Goal: Complete application form: Complete application form

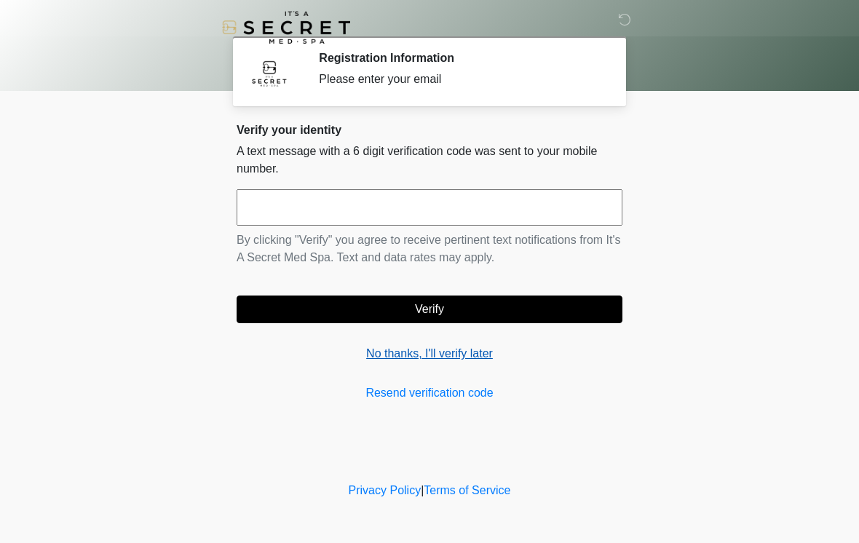
click at [488, 355] on link "No thanks, I'll verify later" at bounding box center [430, 353] width 386 height 17
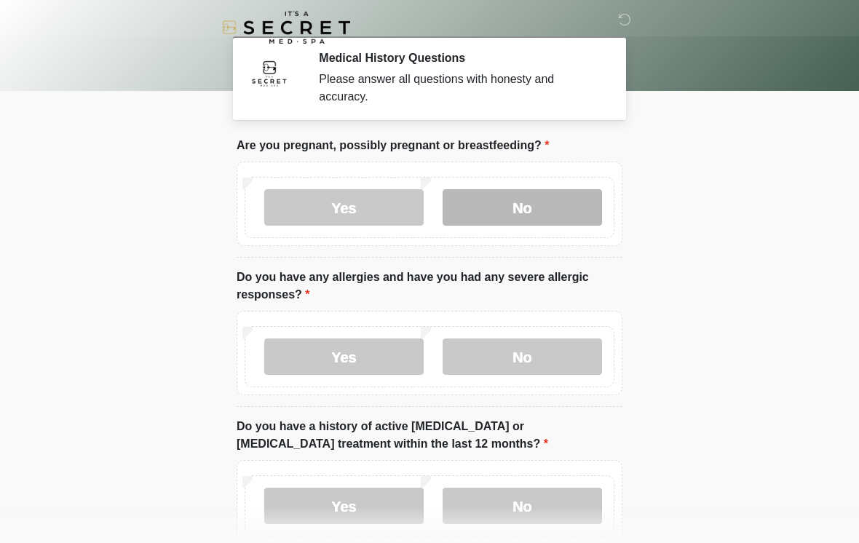
click at [563, 205] on label "No" at bounding box center [522, 207] width 159 height 36
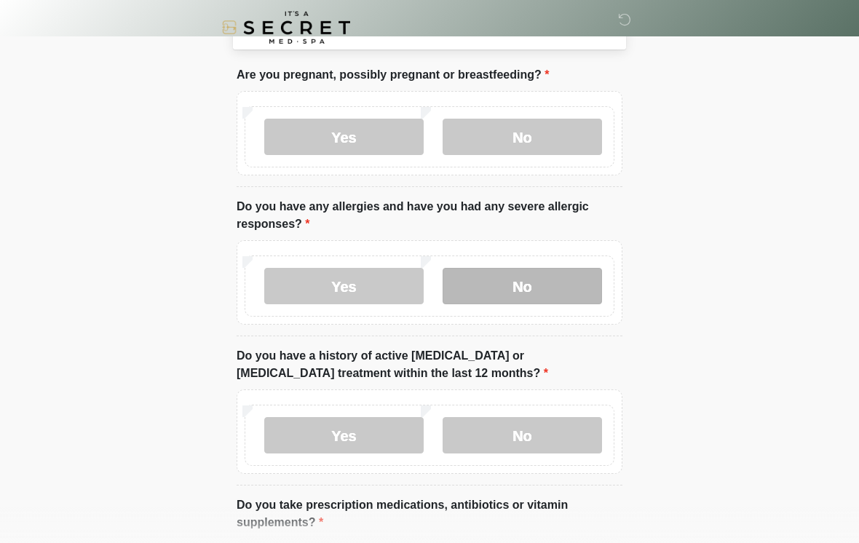
click at [565, 287] on label "No" at bounding box center [522, 286] width 159 height 36
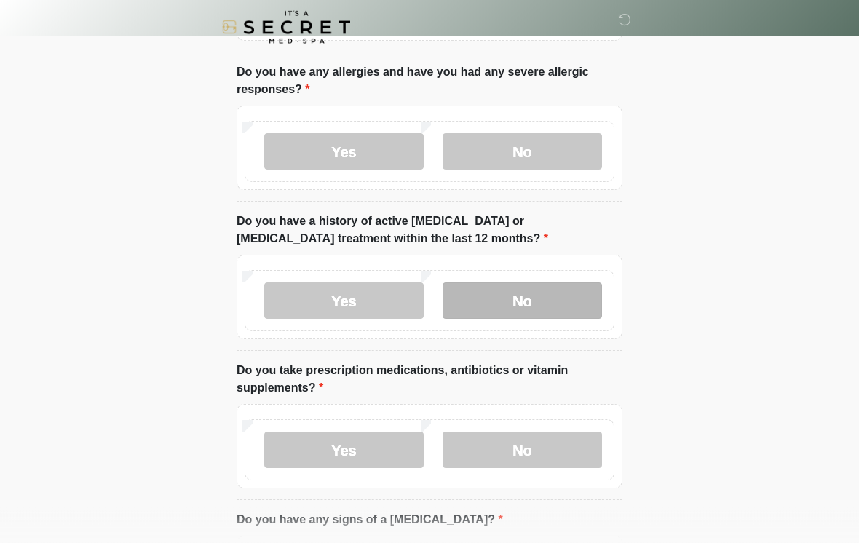
click at [578, 316] on label "No" at bounding box center [522, 301] width 159 height 36
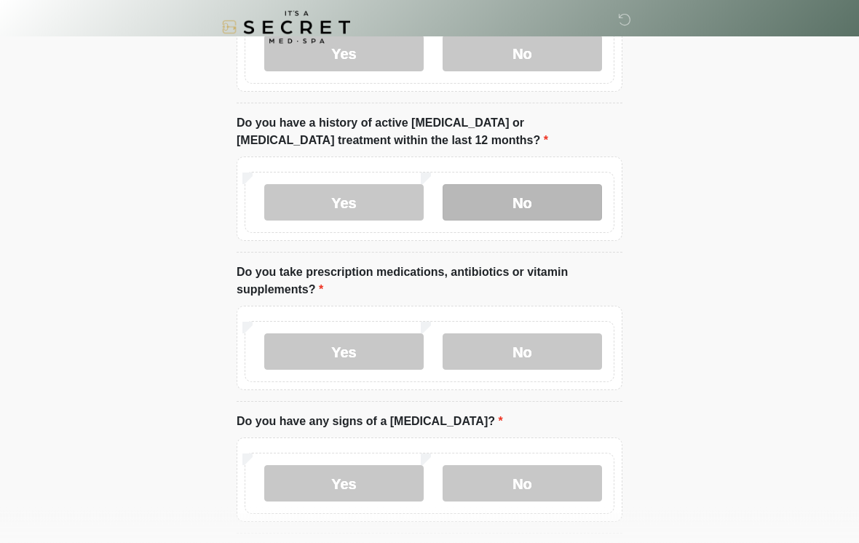
scroll to position [327, 0]
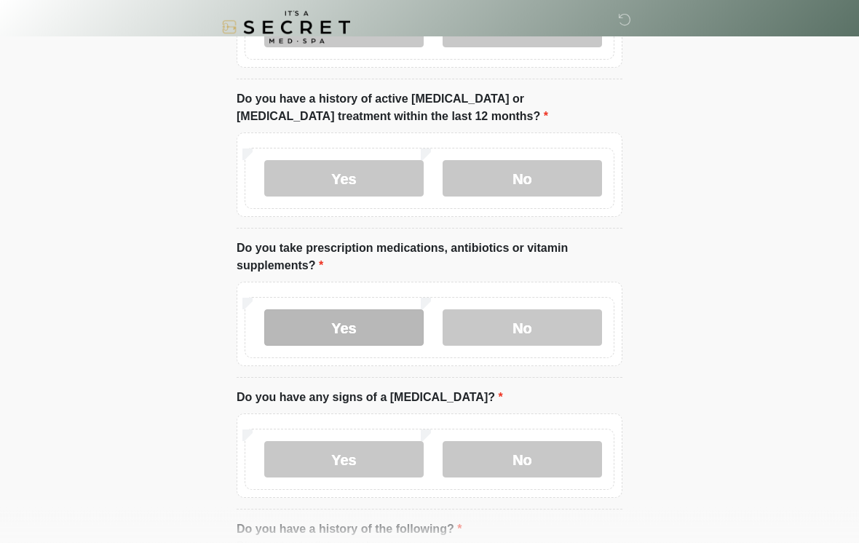
click at [389, 322] on label "Yes" at bounding box center [343, 328] width 159 height 36
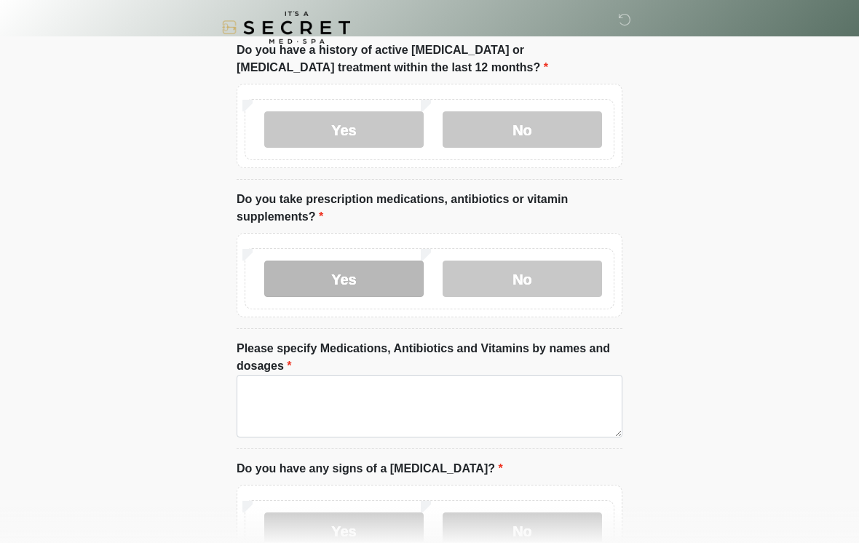
scroll to position [443, 0]
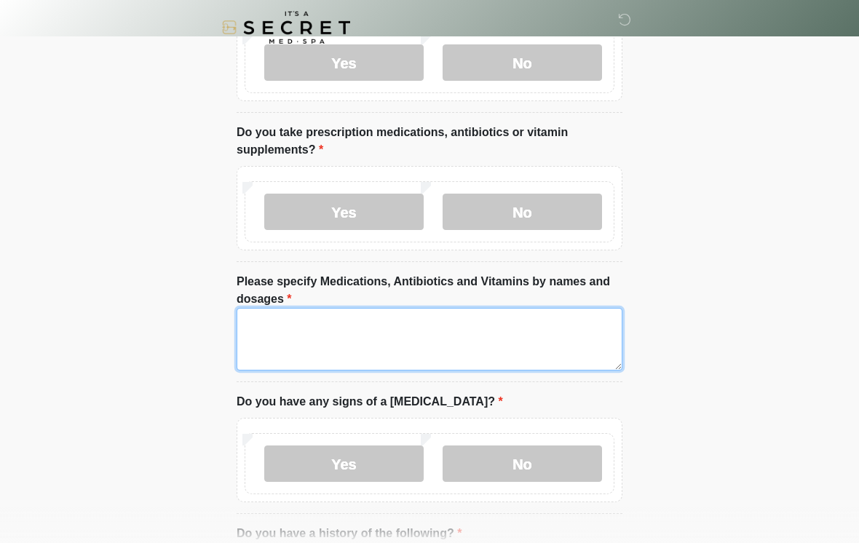
click at [553, 337] on textarea "Please specify Medications, Antibiotics and Vitamins by names and dosages" at bounding box center [430, 339] width 386 height 63
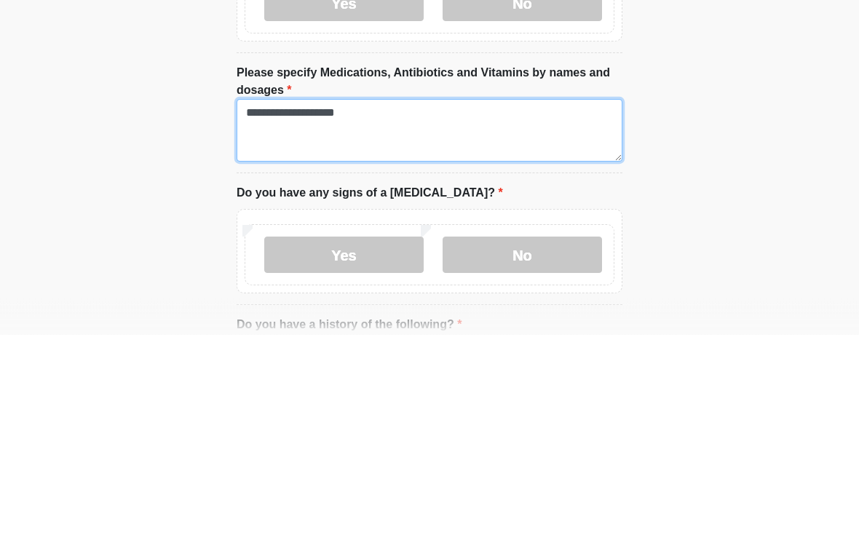
type textarea "**********"
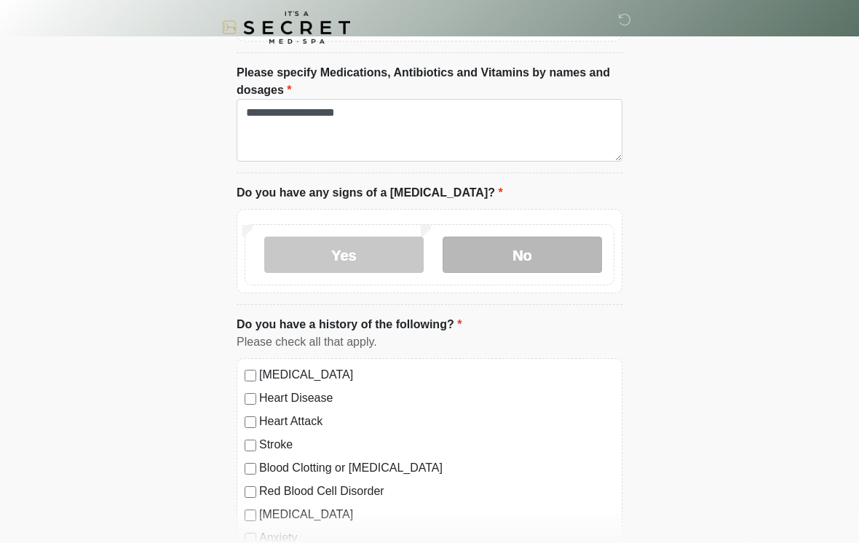
click at [560, 254] on label "No" at bounding box center [522, 255] width 159 height 36
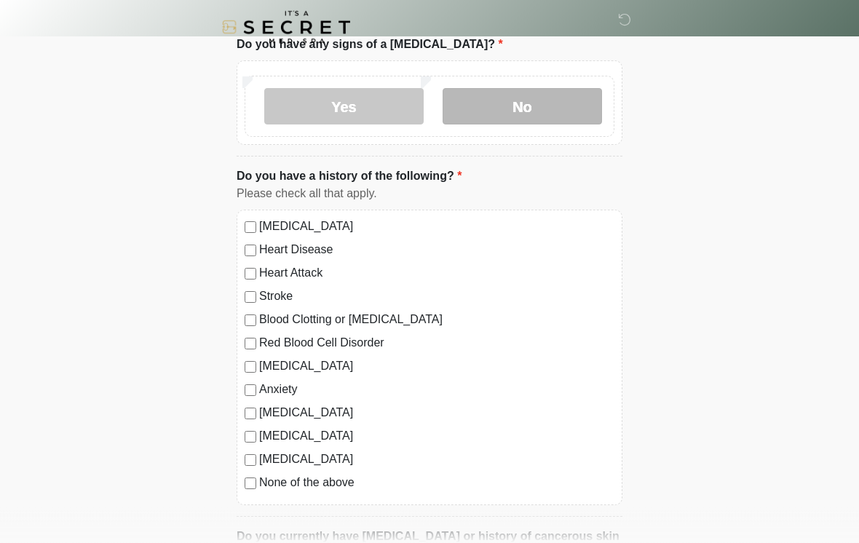
scroll to position [802, 0]
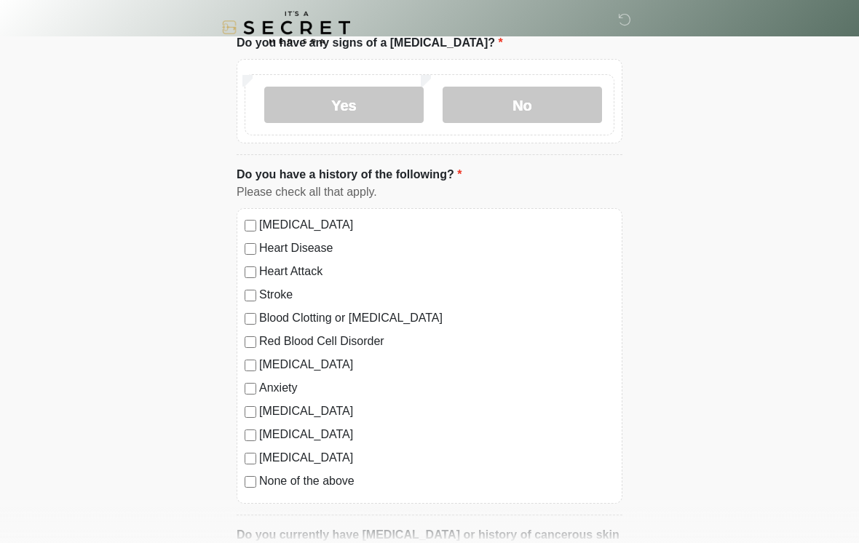
click at [333, 480] on label "None of the above" at bounding box center [436, 480] width 355 height 17
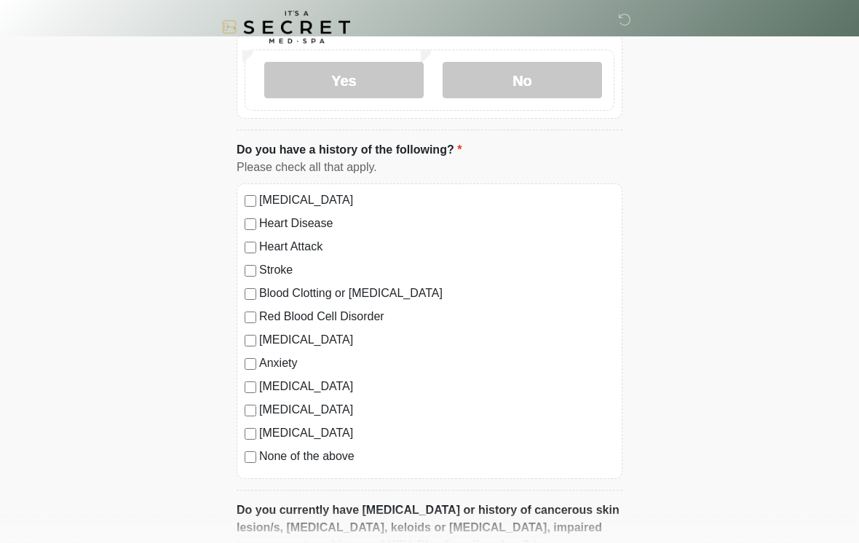
scroll to position [828, 0]
click at [297, 339] on label "[MEDICAL_DATA]" at bounding box center [436, 338] width 355 height 17
click at [292, 362] on label "Anxiety" at bounding box center [436, 362] width 355 height 17
click at [340, 456] on label "None of the above" at bounding box center [436, 455] width 355 height 17
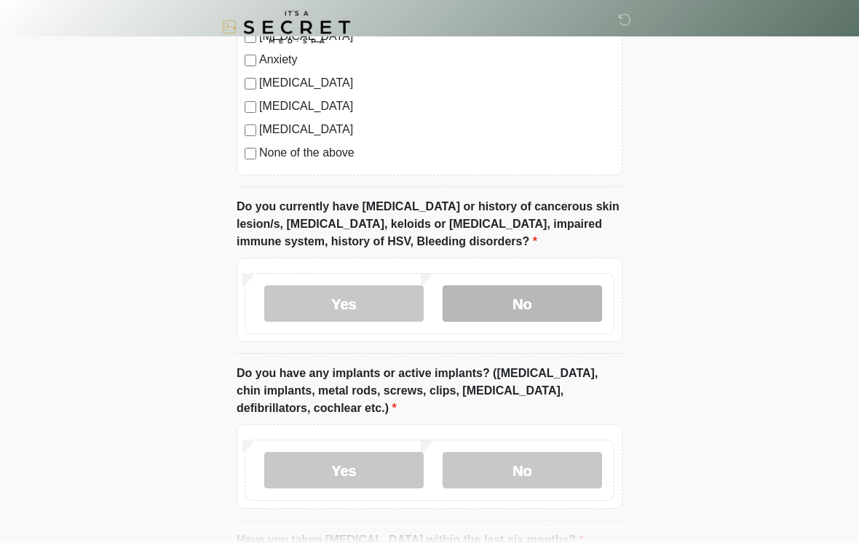
click at [589, 293] on label "No" at bounding box center [522, 304] width 159 height 36
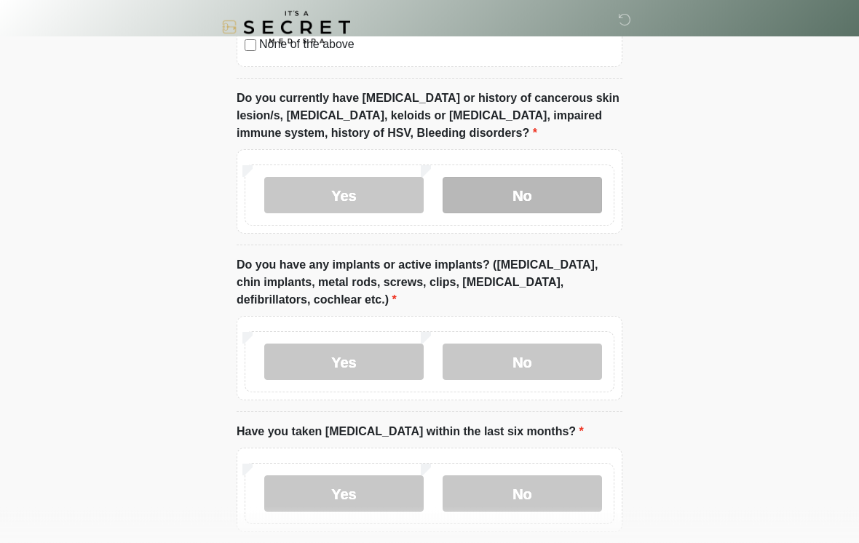
scroll to position [1240, 0]
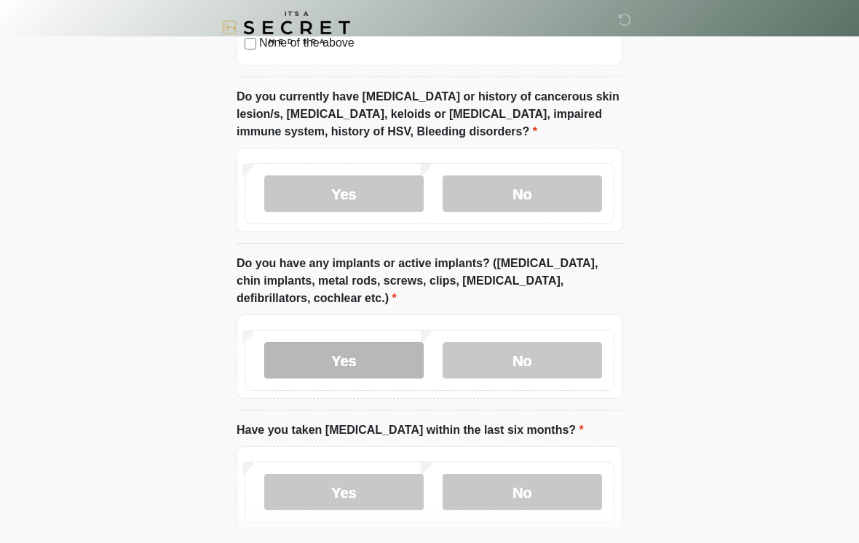
click at [377, 351] on label "Yes" at bounding box center [343, 360] width 159 height 36
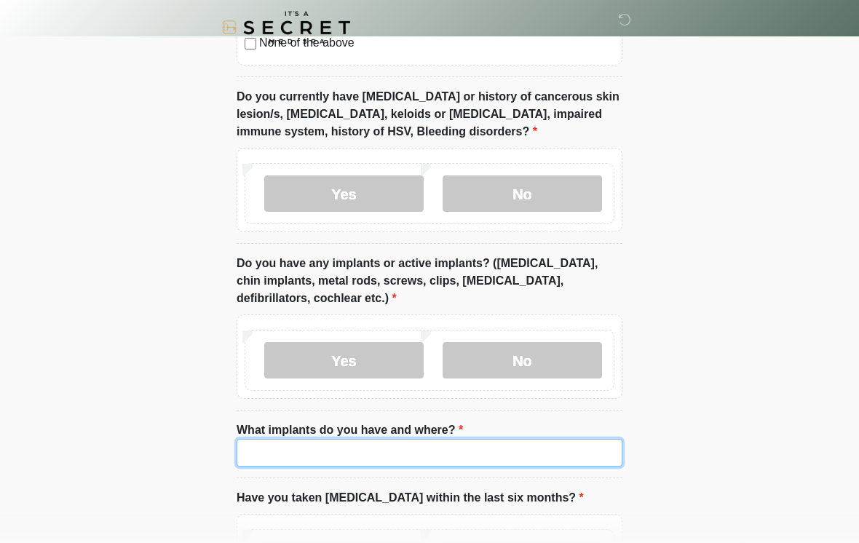
click at [527, 454] on input "What implants do you have and where?" at bounding box center [430, 453] width 386 height 28
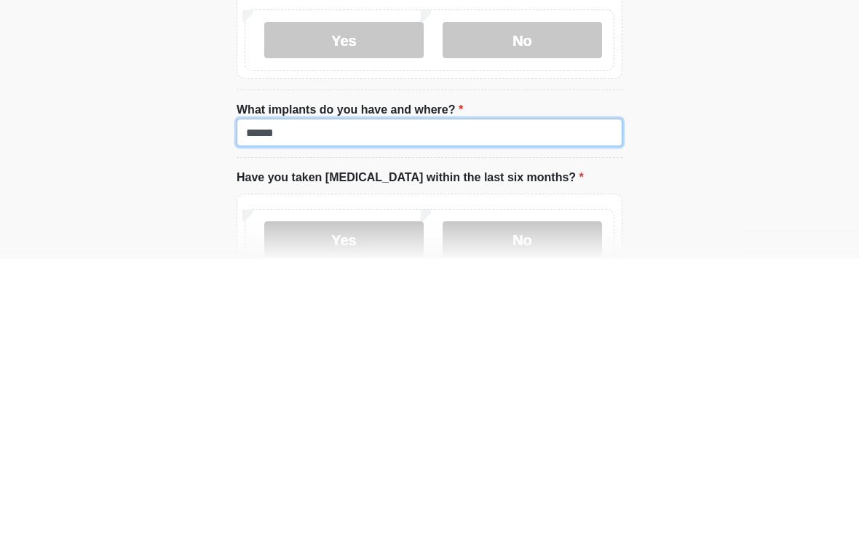
type input "******"
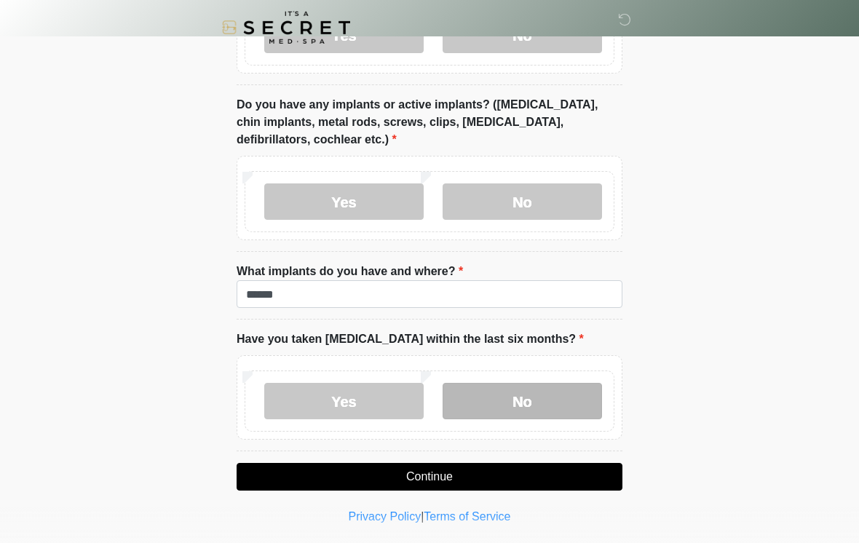
click at [563, 389] on label "No" at bounding box center [522, 401] width 159 height 36
click at [531, 475] on button "Continue" at bounding box center [430, 477] width 386 height 28
click at [532, 474] on button "Continue" at bounding box center [430, 477] width 386 height 28
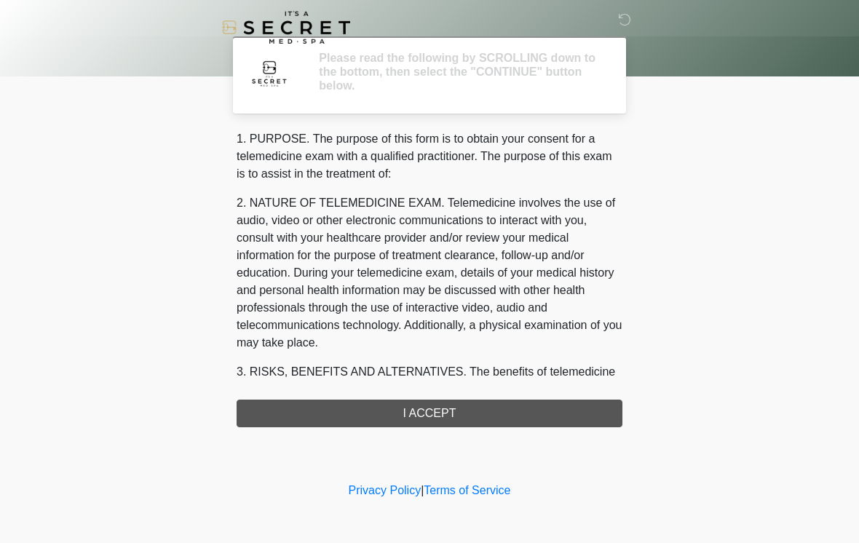
scroll to position [0, 0]
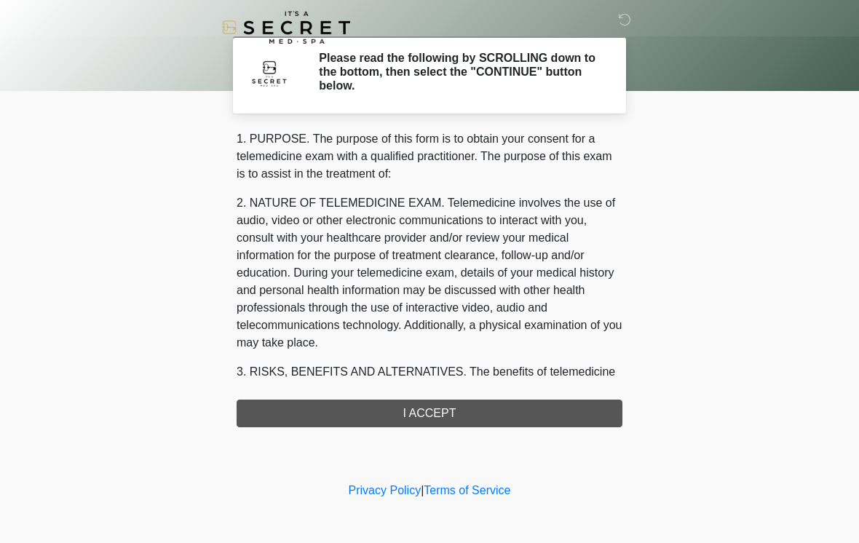
click at [539, 405] on div "1. PURPOSE. The purpose of this form is to obtain your consent for a telemedici…" at bounding box center [430, 278] width 386 height 297
click at [469, 416] on div "1. PURPOSE. The purpose of this form is to obtain your consent for a telemedici…" at bounding box center [430, 278] width 386 height 297
click at [327, 408] on div "1. PURPOSE. The purpose of this form is to obtain your consent for a telemedici…" at bounding box center [430, 278] width 386 height 297
click at [392, 414] on div "1. PURPOSE. The purpose of this form is to obtain your consent for a telemedici…" at bounding box center [430, 278] width 386 height 297
click at [391, 414] on div "1. PURPOSE. The purpose of this form is to obtain your consent for a telemedici…" at bounding box center [430, 278] width 386 height 297
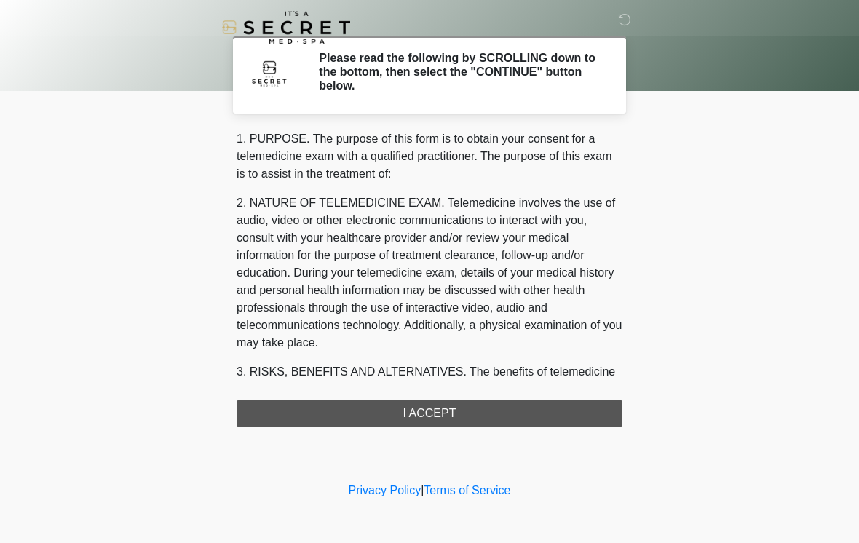
click at [385, 405] on div "1. PURPOSE. The purpose of this form is to obtain your consent for a telemedici…" at bounding box center [430, 278] width 386 height 297
click at [303, 410] on div "1. PURPOSE. The purpose of this form is to obtain your consent for a telemedici…" at bounding box center [430, 278] width 386 height 297
click at [289, 71] on img at bounding box center [269, 73] width 44 height 44
click at [572, 408] on div "1. PURPOSE. The purpose of this form is to obtain your consent for a telemedici…" at bounding box center [430, 278] width 386 height 297
click at [440, 422] on div "1. PURPOSE. The purpose of this form is to obtain your consent for a telemedici…" at bounding box center [430, 278] width 386 height 297
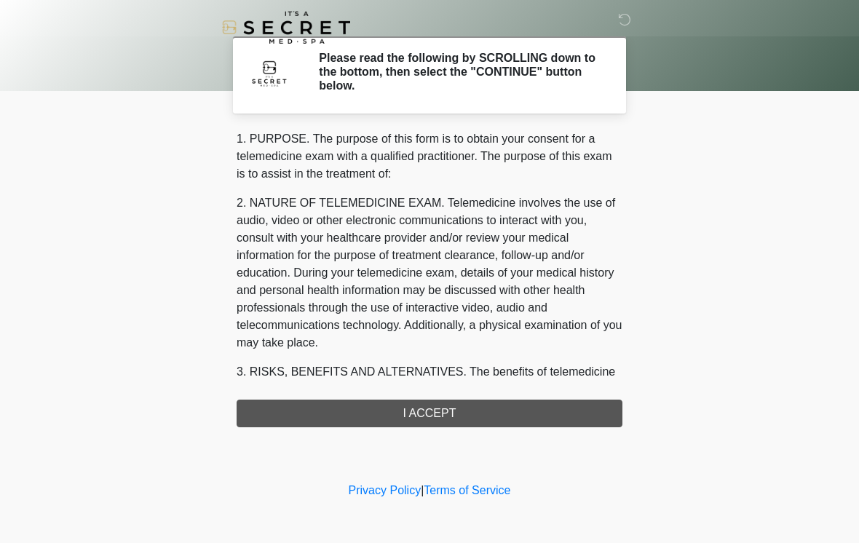
click at [440, 421] on div "1. PURPOSE. The purpose of this form is to obtain your consent for a telemedici…" at bounding box center [430, 278] width 386 height 297
click at [437, 414] on div "1. PURPOSE. The purpose of this form is to obtain your consent for a telemedici…" at bounding box center [430, 278] width 386 height 297
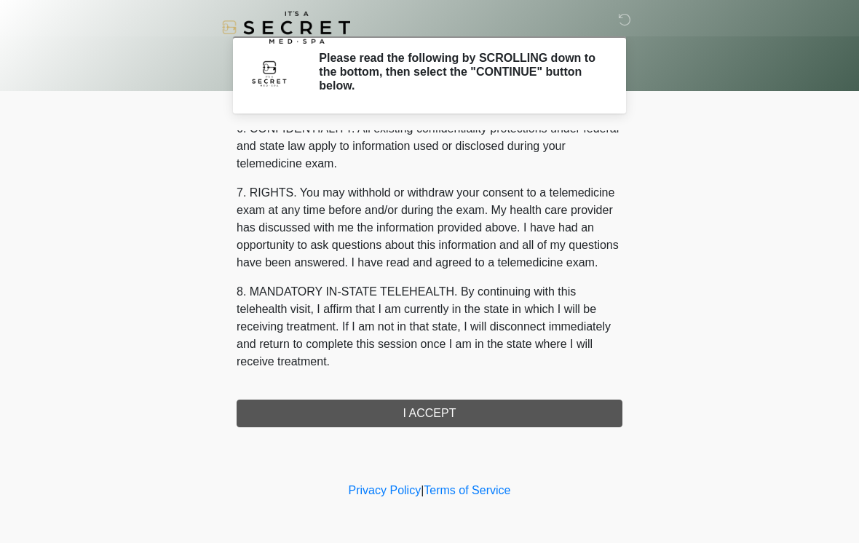
scroll to position [592, 0]
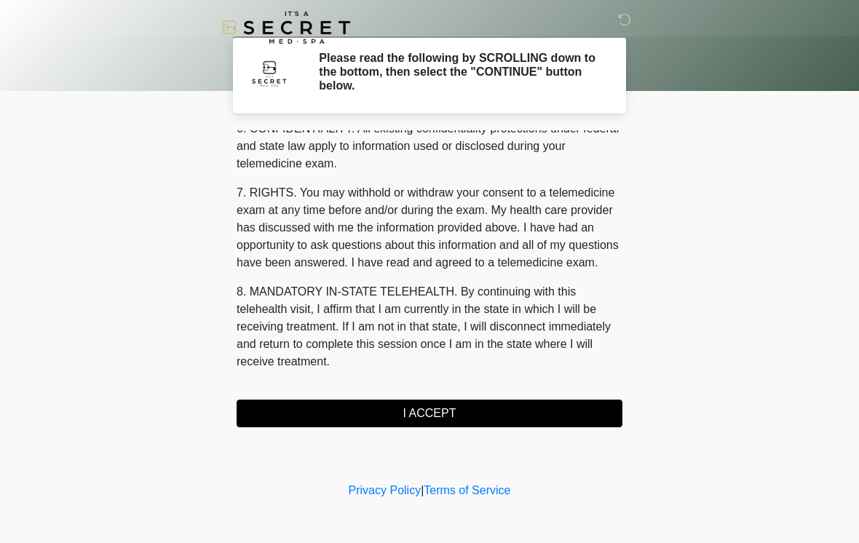
click at [492, 422] on button "I ACCEPT" at bounding box center [430, 414] width 386 height 28
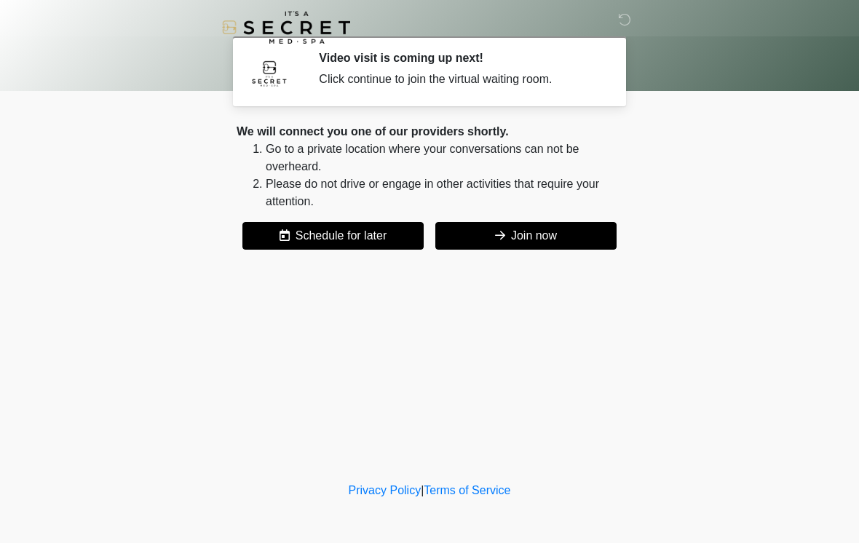
click at [550, 237] on button "Join now" at bounding box center [525, 236] width 181 height 28
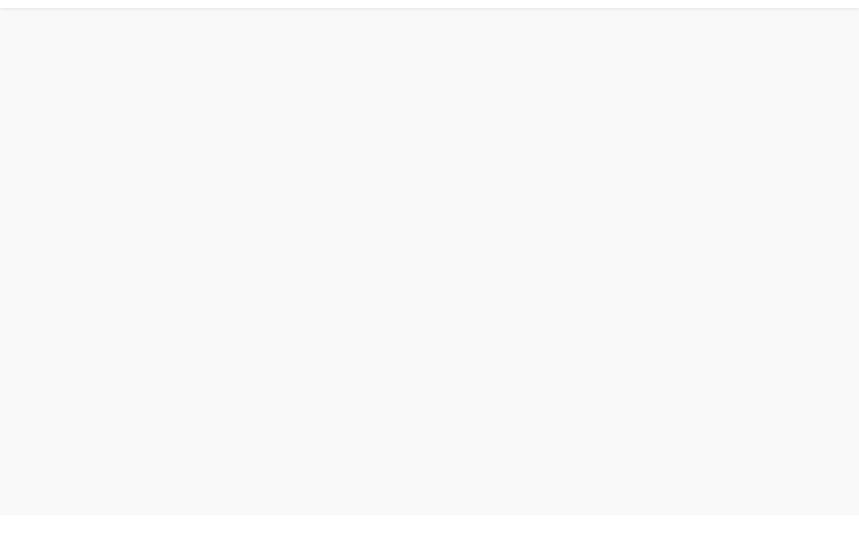
scroll to position [4, 0]
click at [75, 32] on div "It&#39;s A Secret Med Spa" at bounding box center [429, 16] width 859 height 41
